Goal: Navigation & Orientation: Find specific page/section

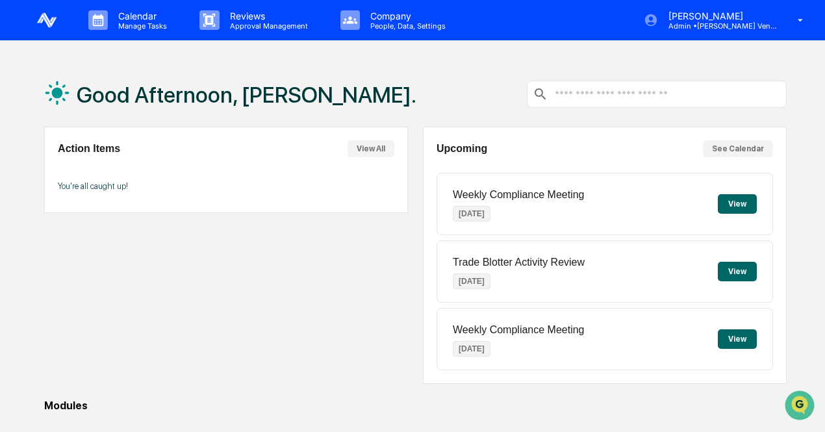
scroll to position [195, 0]
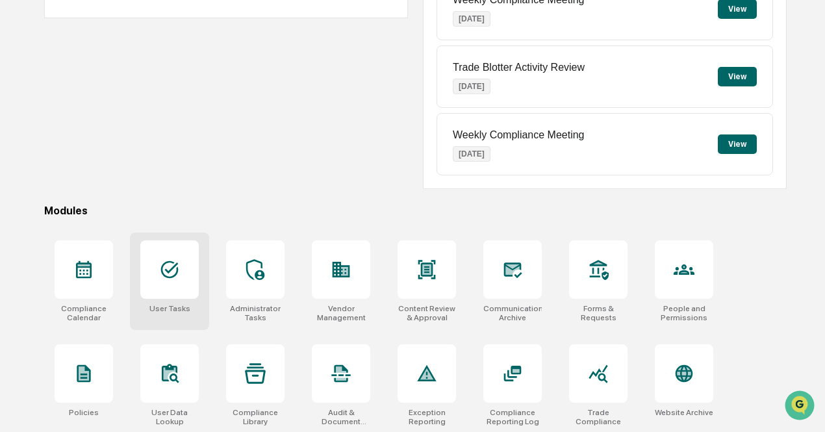
click at [183, 276] on div at bounding box center [169, 269] width 58 height 58
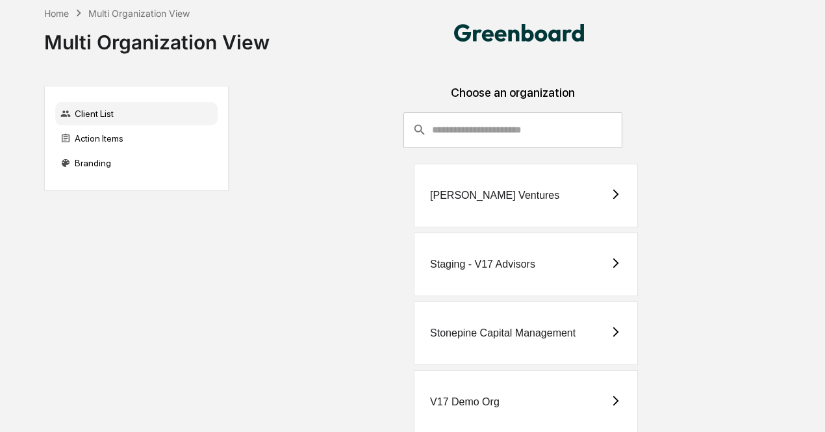
scroll to position [30, 0]
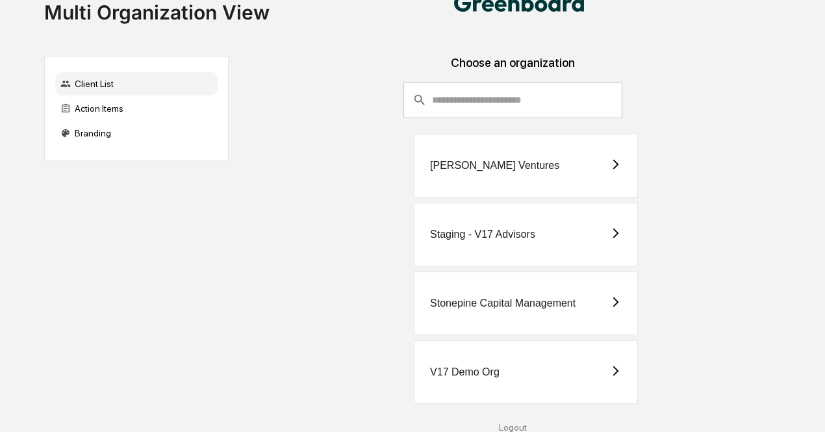
click at [489, 179] on div "[PERSON_NAME] Ventures" at bounding box center [526, 166] width 224 height 64
